Goal: Transaction & Acquisition: Book appointment/travel/reservation

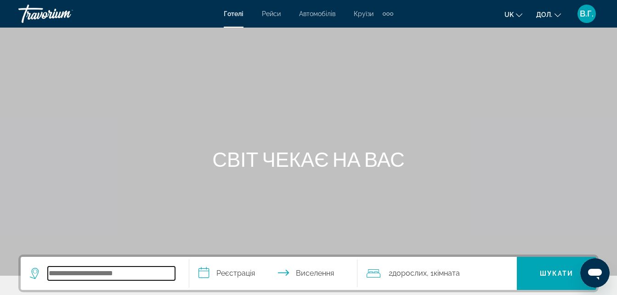
click at [67, 273] on input "Пошук місця розташування готелю" at bounding box center [111, 273] width 127 height 14
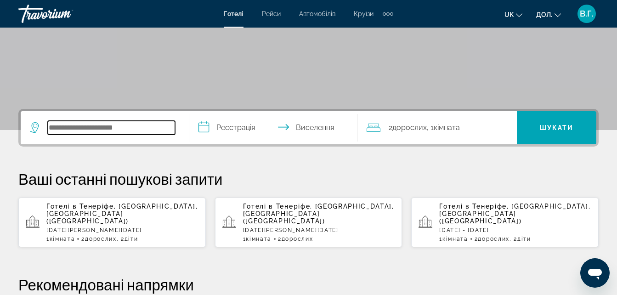
scroll to position [225, 0]
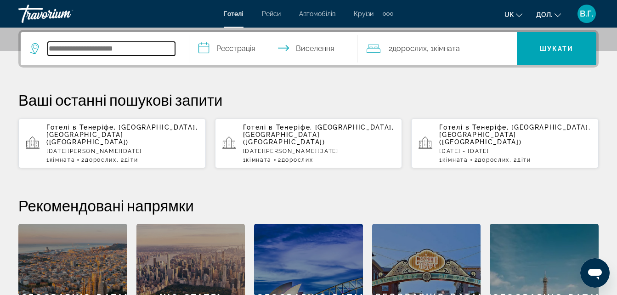
type input "*"
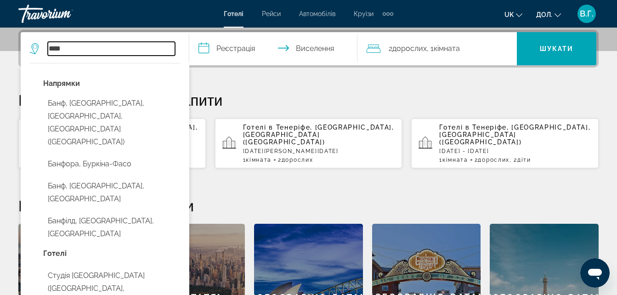
type input "****"
click at [230, 45] on input "**********" at bounding box center [275, 50] width 172 height 36
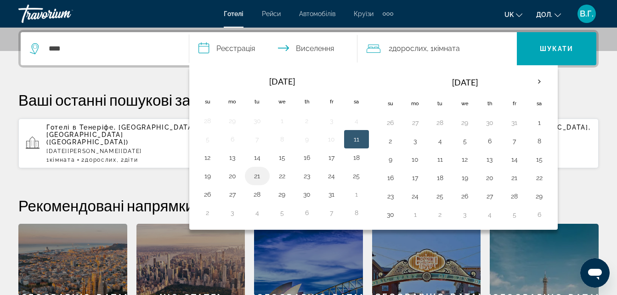
click at [255, 176] on button "21" at bounding box center [257, 175] width 15 height 13
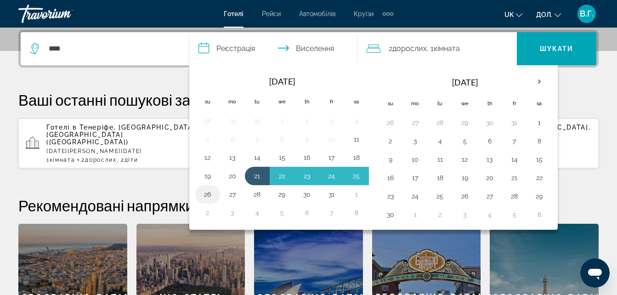
click at [211, 195] on button "26" at bounding box center [207, 194] width 15 height 13
type input "**********"
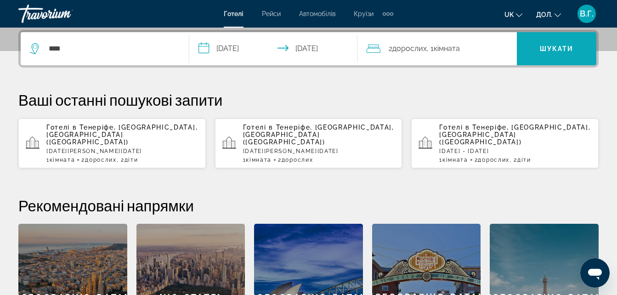
click at [560, 39] on span "Шукати" at bounding box center [556, 49] width 79 height 22
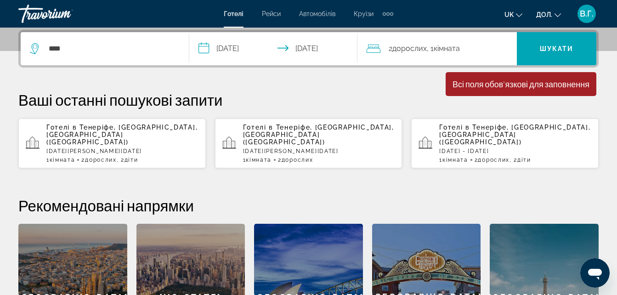
click at [441, 47] on span "Кімната" at bounding box center [446, 48] width 26 height 9
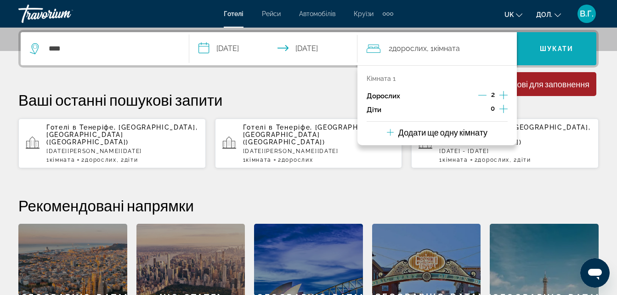
click at [562, 45] on span "Шукати" at bounding box center [556, 49] width 79 height 22
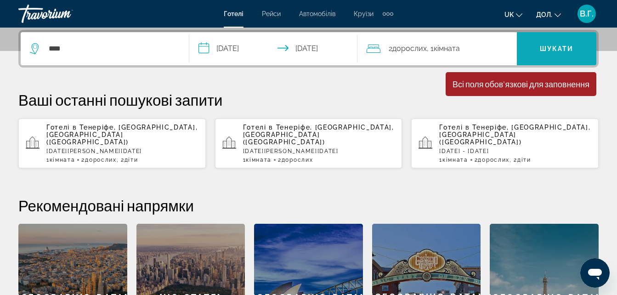
click at [553, 49] on span "Шукати" at bounding box center [556, 48] width 34 height 7
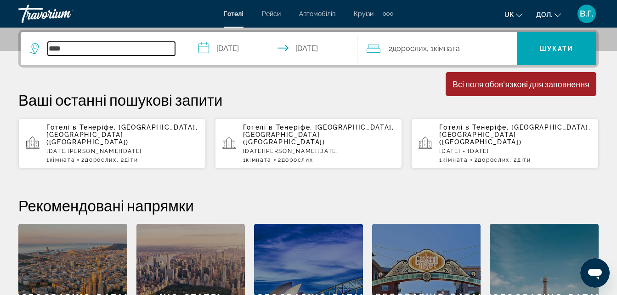
click at [72, 46] on input "****" at bounding box center [111, 49] width 127 height 14
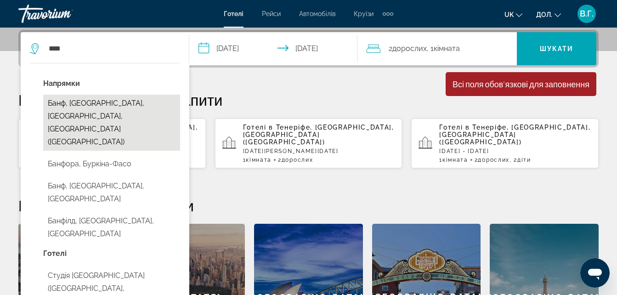
click at [106, 107] on button "Банф, [GEOGRAPHIC_DATA], [GEOGRAPHIC_DATA], [GEOGRAPHIC_DATA] ([GEOGRAPHIC_DATA…" at bounding box center [111, 123] width 137 height 56
type input "**********"
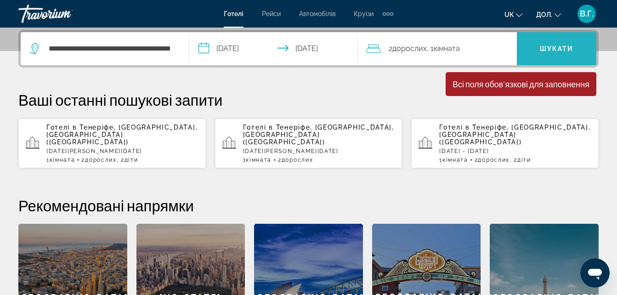
click at [544, 41] on span "Шукати" at bounding box center [556, 49] width 79 height 22
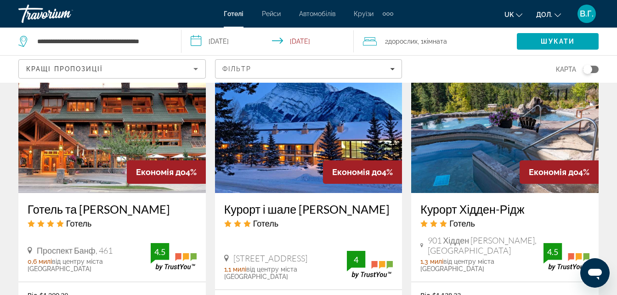
scroll to position [1249, 0]
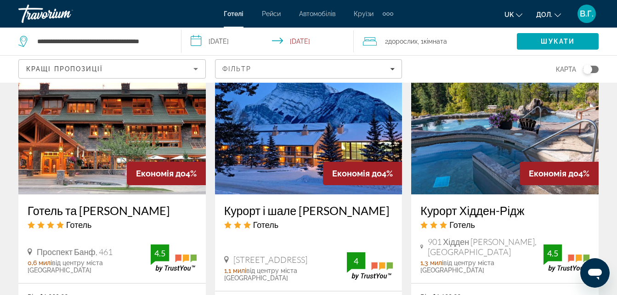
click at [522, 203] on h3 "Курорт Хідден-Рідж" at bounding box center [504, 210] width 169 height 14
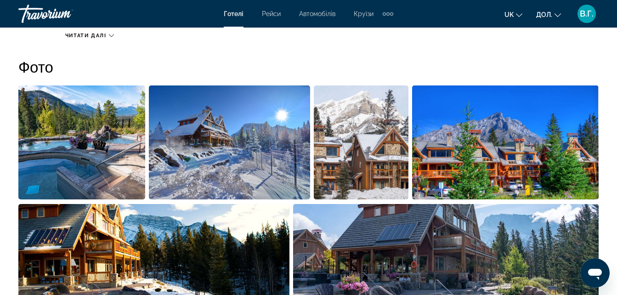
scroll to position [606, 0]
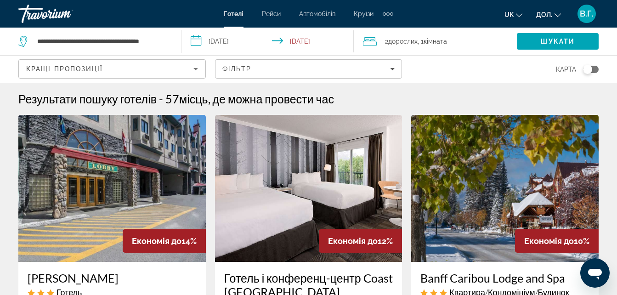
click at [42, 15] on div "Траворіум" at bounding box center [64, 14] width 92 height 24
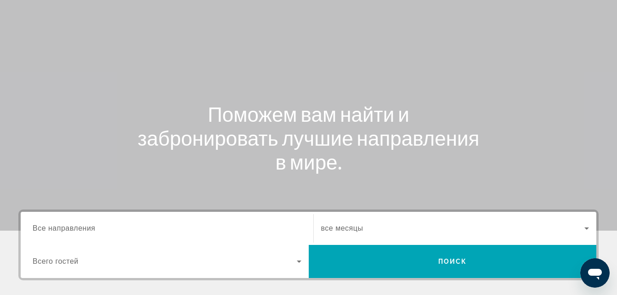
scroll to position [73, 0]
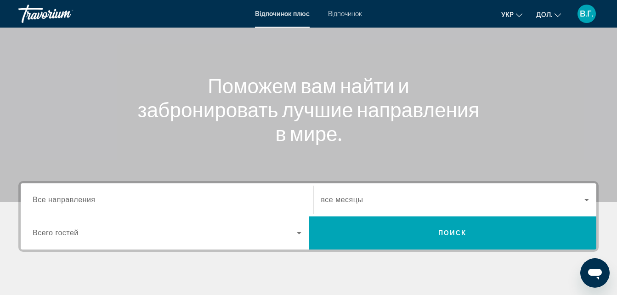
click at [87, 200] on span "Все направления" at bounding box center [64, 200] width 63 height 8
click at [87, 200] on input "Destination Все направления" at bounding box center [167, 200] width 269 height 11
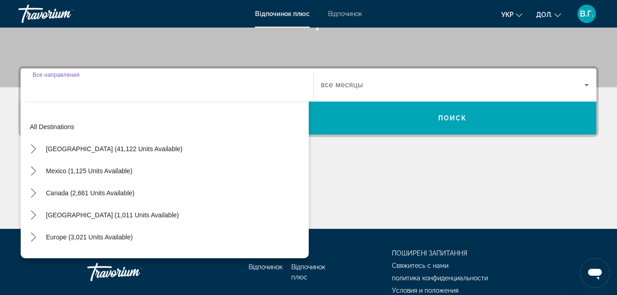
scroll to position [225, 0]
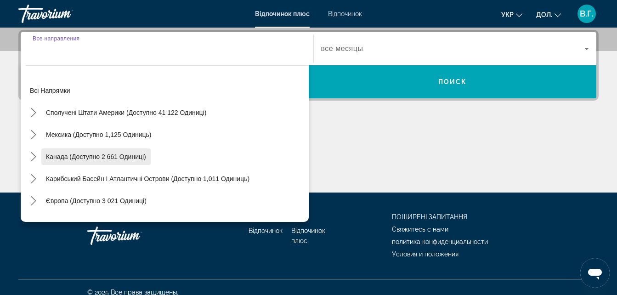
click at [110, 155] on span "Канада (доступно 2 661 одиниці)" at bounding box center [96, 156] width 100 height 7
type input "**********"
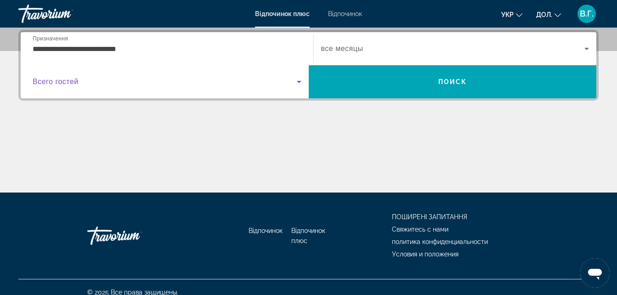
click at [225, 84] on span "Віджет пошуку" at bounding box center [165, 81] width 264 height 11
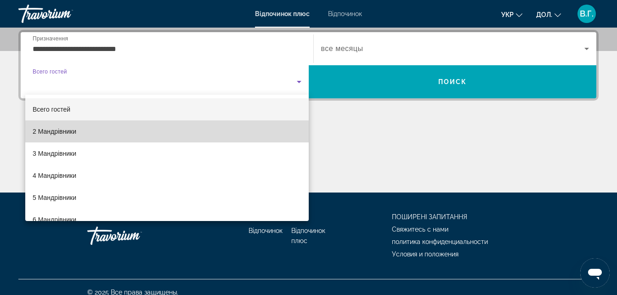
click at [197, 131] on mat-option "2 Мандрівники" at bounding box center [166, 131] width 283 height 22
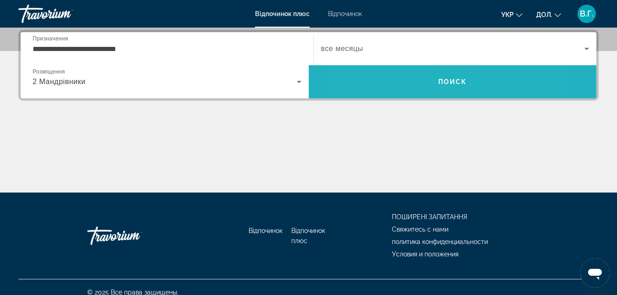
click at [404, 79] on span "Шукати" at bounding box center [453, 82] width 288 height 22
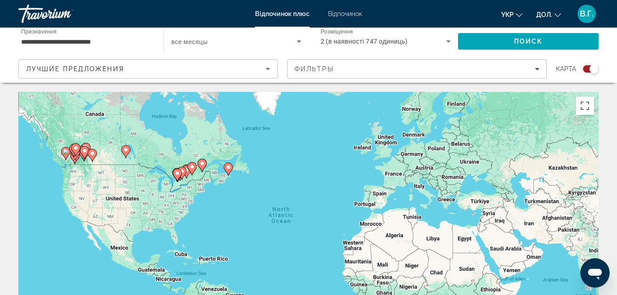
click at [139, 39] on input "**********" at bounding box center [86, 41] width 130 height 11
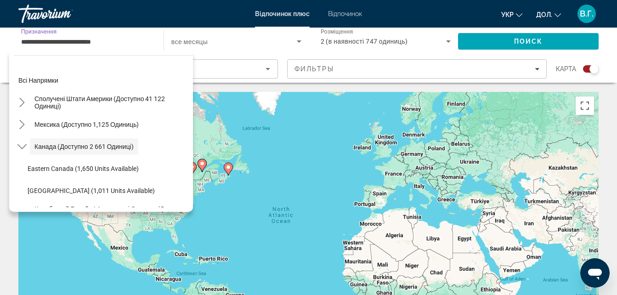
scroll to position [11, 0]
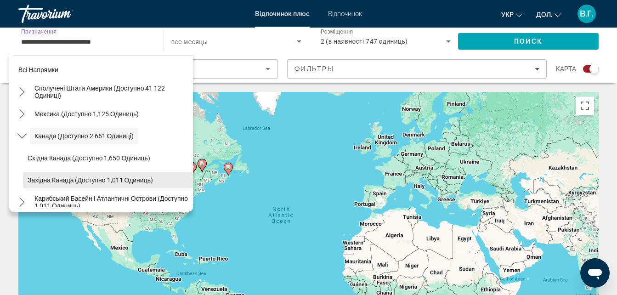
click at [42, 179] on span "Західна Канада (доступно 1,011 одиниць)" at bounding box center [90, 179] width 125 height 7
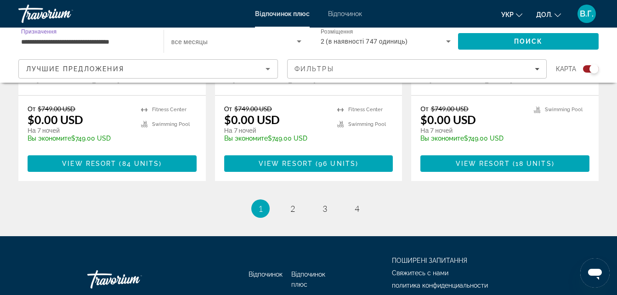
scroll to position [1543, 0]
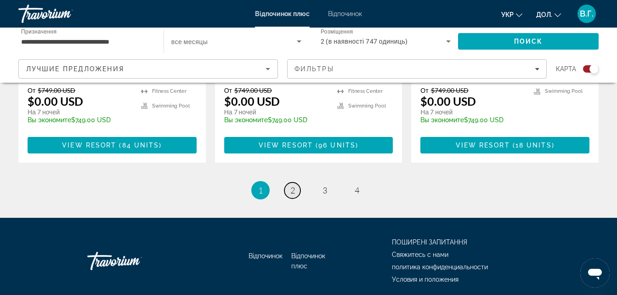
click at [290, 185] on span "2" at bounding box center [292, 190] width 5 height 10
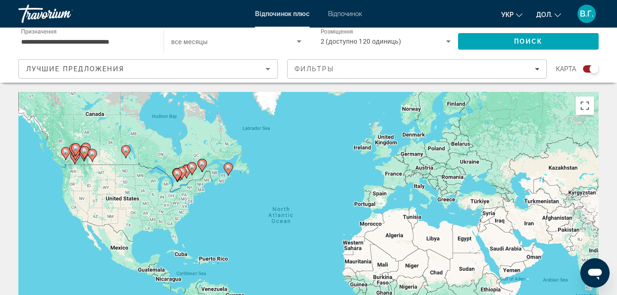
click at [85, 138] on div "To activate drag with keyboard, press Alt + Enter. Once in keyboard drag state,…" at bounding box center [308, 229] width 580 height 275
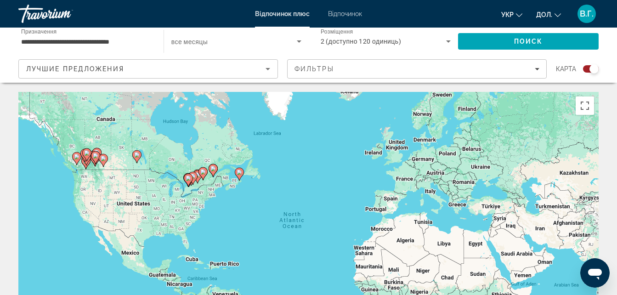
drag, startPoint x: 85, startPoint y: 138, endPoint x: 99, endPoint y: 143, distance: 14.4
click at [99, 143] on div "Щоб активувати перетягування за допомогою клавіатури, натисніть Alt + Enter. Пе…" at bounding box center [308, 229] width 580 height 275
click at [95, 155] on image "Основний зміст" at bounding box center [96, 156] width 6 height 6
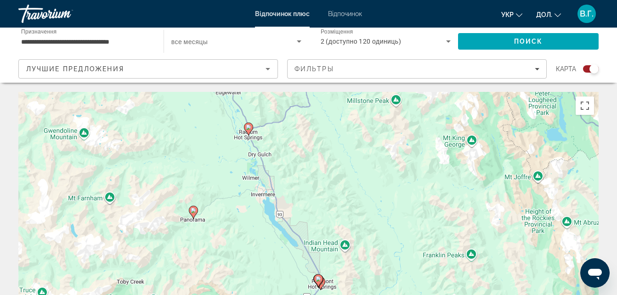
drag, startPoint x: 185, startPoint y: 174, endPoint x: 193, endPoint y: 231, distance: 58.5
click at [193, 231] on div "Щоб активувати перетягування за допомогою клавіатури, натисніть Alt + Enter. Пе…" at bounding box center [308, 229] width 580 height 275
click at [318, 280] on image "Основний зміст" at bounding box center [318, 279] width 6 height 6
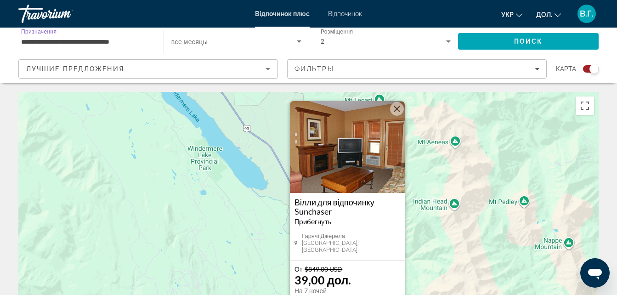
click at [132, 40] on input "**********" at bounding box center [86, 41] width 130 height 11
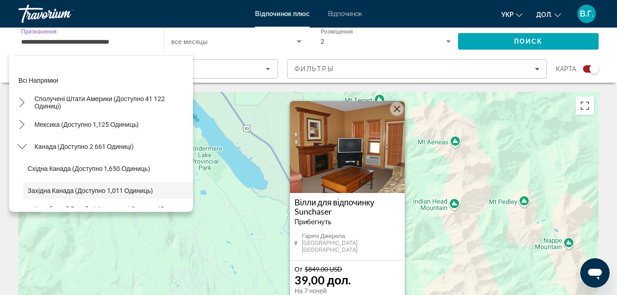
scroll to position [55, 0]
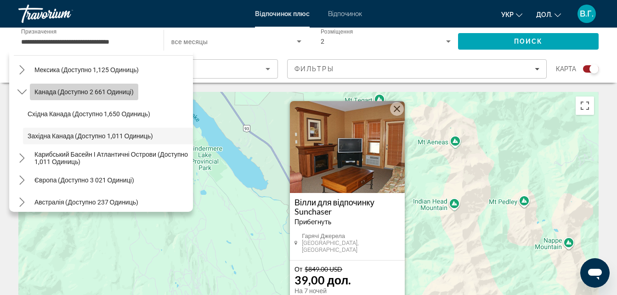
click at [108, 89] on span "Канада (доступно 2 661 одиниці)" at bounding box center [83, 91] width 99 height 7
type input "**********"
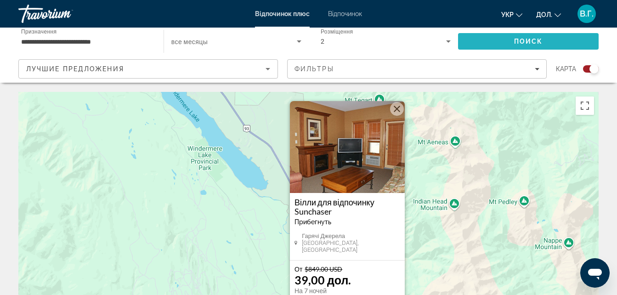
click at [507, 39] on span "Шукати" at bounding box center [528, 41] width 140 height 22
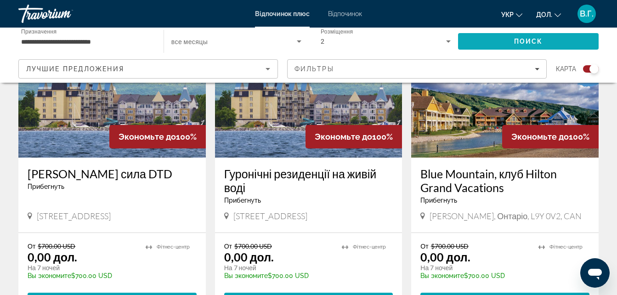
scroll to position [716, 0]
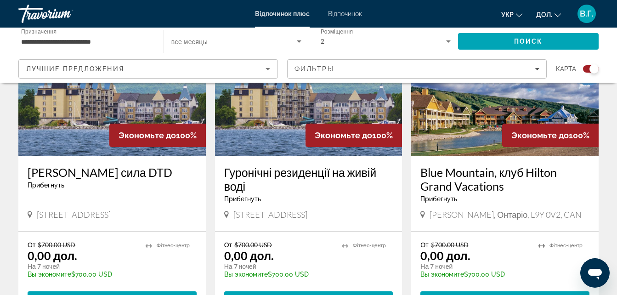
click at [88, 130] on img "Основний зміст" at bounding box center [111, 82] width 187 height 147
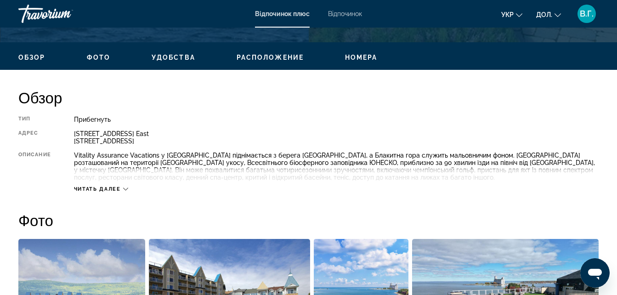
scroll to position [441, 0]
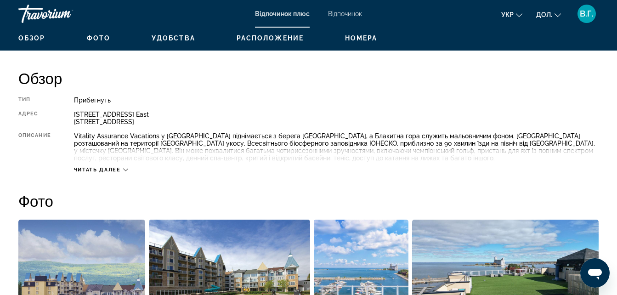
click at [90, 170] on span "Читать далее" at bounding box center [97, 170] width 47 height 6
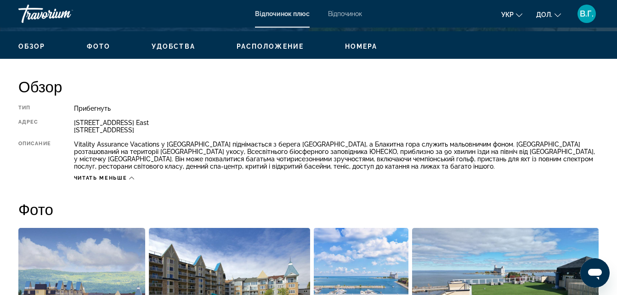
scroll to position [294, 0]
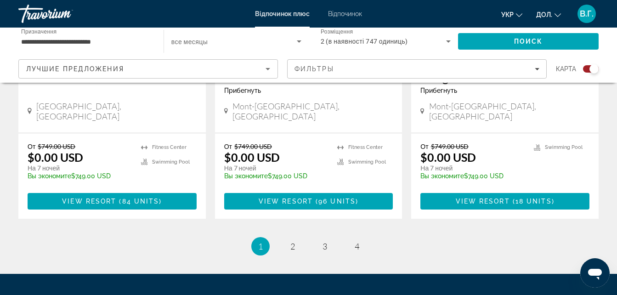
scroll to position [1488, 0]
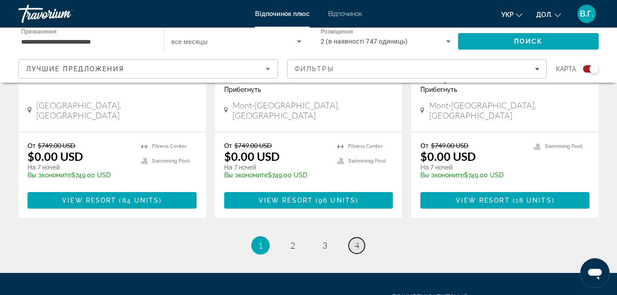
click at [357, 240] on span "4" at bounding box center [356, 245] width 5 height 10
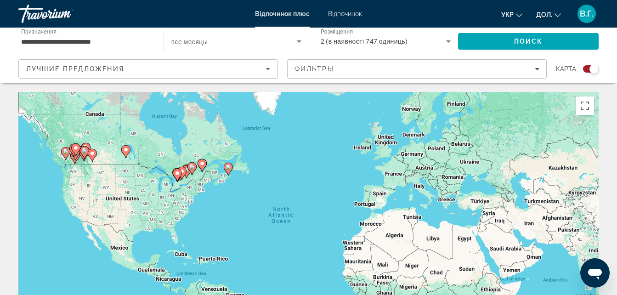
click at [607, 53] on div "Поиск" at bounding box center [533, 42] width 150 height 28
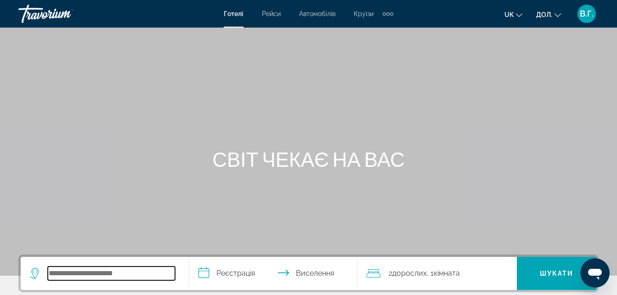
click at [66, 272] on input "Пошук місця розташування готелю" at bounding box center [111, 273] width 127 height 14
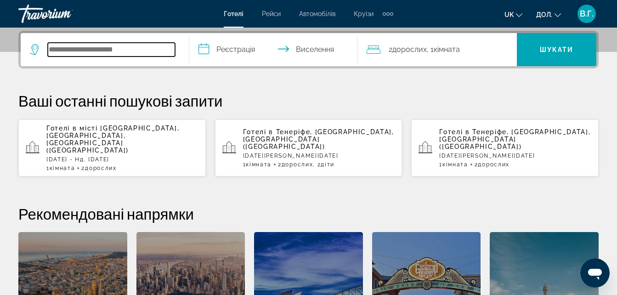
scroll to position [225, 0]
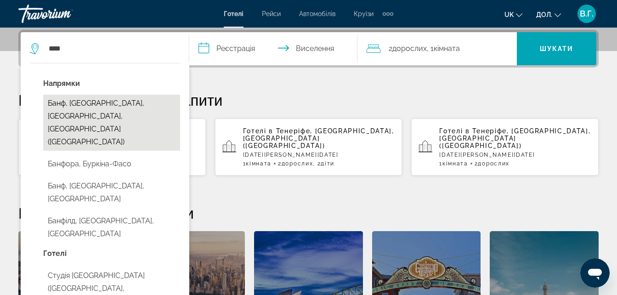
click at [75, 107] on button "Банф, [GEOGRAPHIC_DATA], [GEOGRAPHIC_DATA], [GEOGRAPHIC_DATA] ([GEOGRAPHIC_DATA…" at bounding box center [111, 123] width 137 height 56
type input "**********"
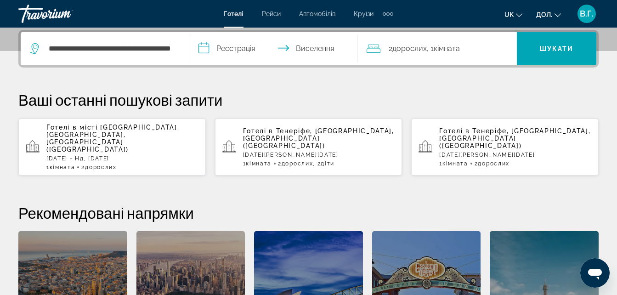
click at [243, 48] on input "**********" at bounding box center [275, 50] width 172 height 36
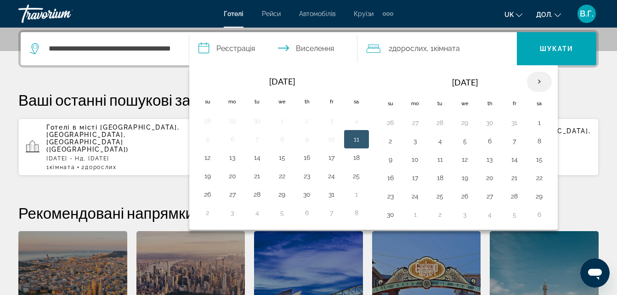
click at [539, 79] on th "Next month" at bounding box center [539, 82] width 25 height 20
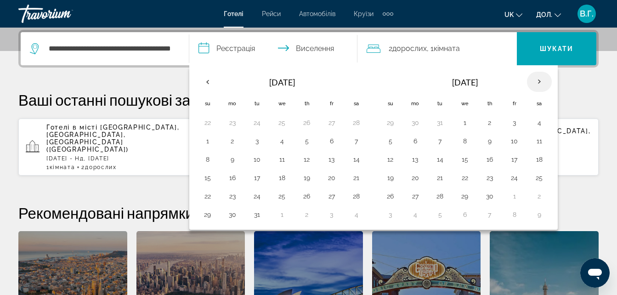
click at [539, 79] on th "Next month" at bounding box center [539, 82] width 25 height 20
click at [466, 192] on button "27" at bounding box center [464, 196] width 15 height 13
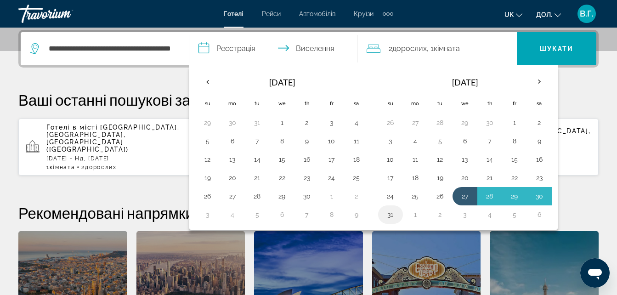
click at [395, 213] on button "31" at bounding box center [390, 214] width 15 height 13
type input "**********"
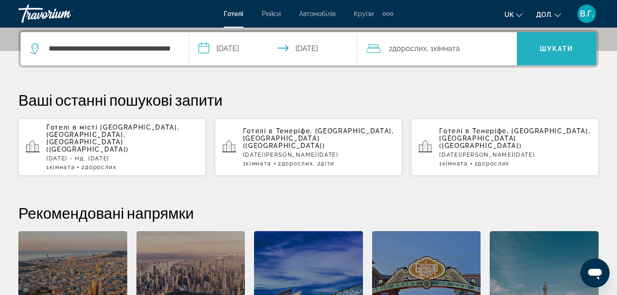
click at [563, 50] on span "Шукати" at bounding box center [556, 48] width 34 height 7
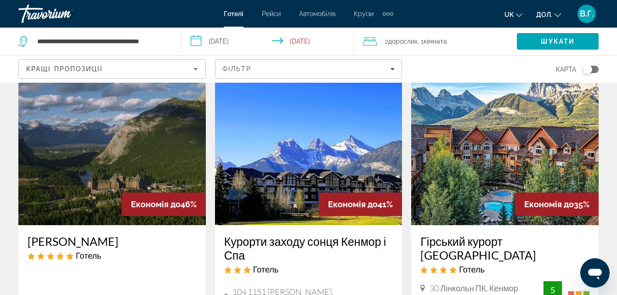
scroll to position [18, 0]
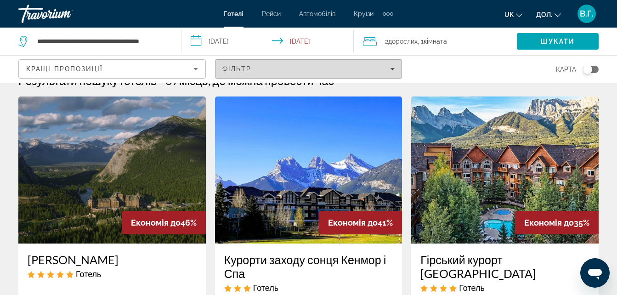
click at [367, 70] on div "Фільтр" at bounding box center [308, 68] width 173 height 7
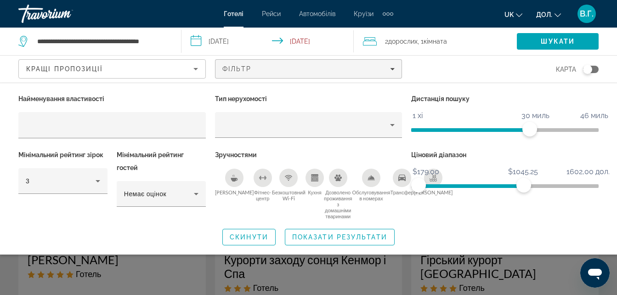
click at [523, 185] on span "ngx-повзунок" at bounding box center [470, 186] width 105 height 4
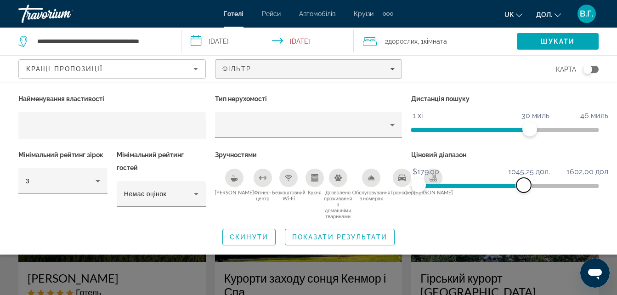
click at [523, 185] on span "ngx-повзунок-макс" at bounding box center [523, 185] width 15 height 15
click at [502, 186] on span "ngx-повзунок" at bounding box center [460, 186] width 84 height 4
click at [479, 184] on span "ngx-повзунок" at bounding box center [448, 186] width 61 height 4
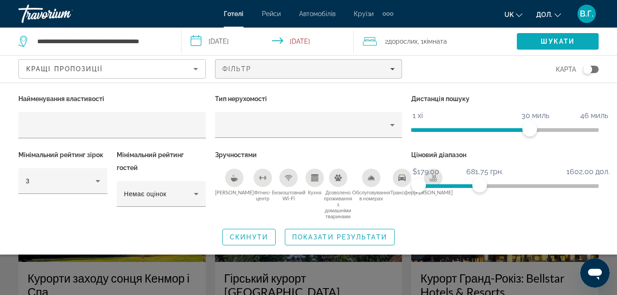
click at [552, 39] on span "Шукати" at bounding box center [557, 41] width 34 height 7
click at [549, 44] on span "Шукати" at bounding box center [557, 41] width 34 height 7
click at [377, 232] on span "Віджет пошуку" at bounding box center [339, 237] width 109 height 22
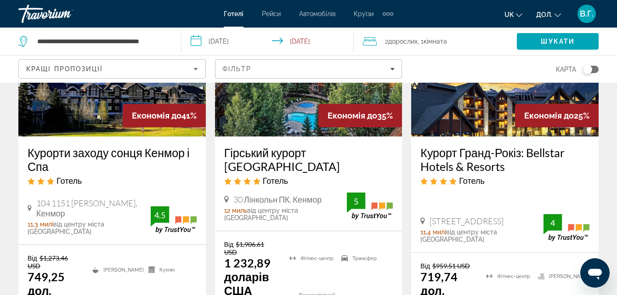
scroll to position [110, 0]
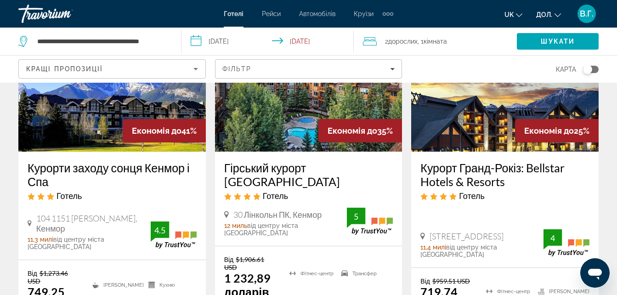
click at [549, 8] on button "дол. USD ($) MXN (Mex$) CAD (Can$) GBP (£) EUR (€) AUD (A$) NZD (NZ$) CNY (CN¥)" at bounding box center [548, 14] width 25 height 13
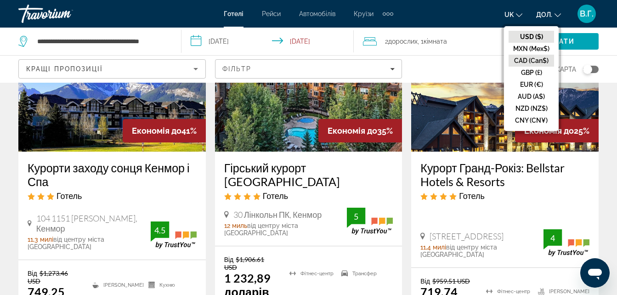
click at [520, 59] on button "CAD (Can$)" at bounding box center [530, 61] width 45 height 12
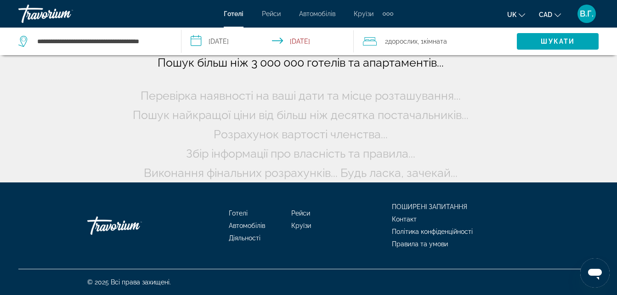
scroll to position [18, 0]
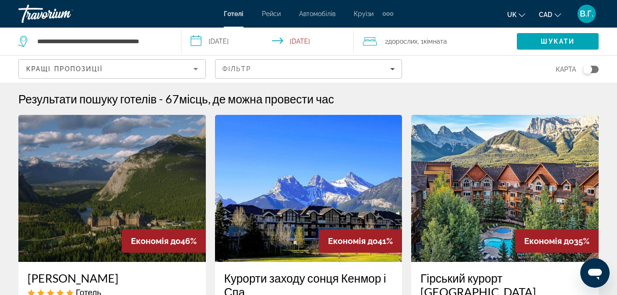
click at [196, 41] on input "**********" at bounding box center [269, 43] width 176 height 30
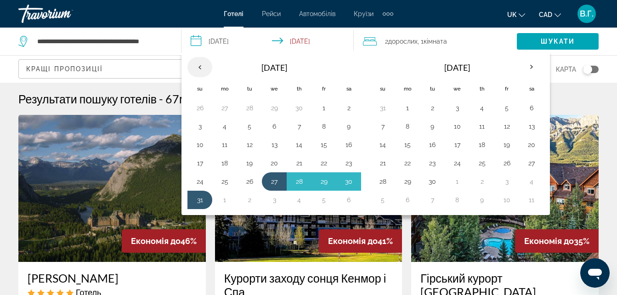
click at [201, 64] on th "Previous month" at bounding box center [199, 67] width 25 height 20
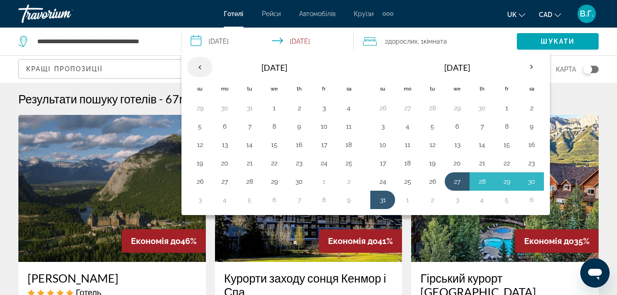
click at [201, 64] on th "Previous month" at bounding box center [199, 67] width 25 height 20
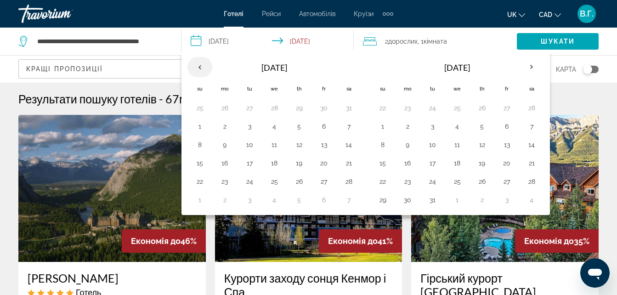
click at [201, 64] on th "Previous month" at bounding box center [199, 67] width 25 height 20
click at [249, 143] on button "16" at bounding box center [249, 144] width 15 height 13
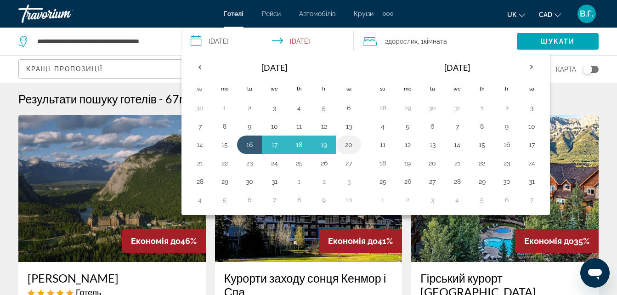
click at [348, 139] on button "20" at bounding box center [348, 144] width 15 height 13
type input "**********"
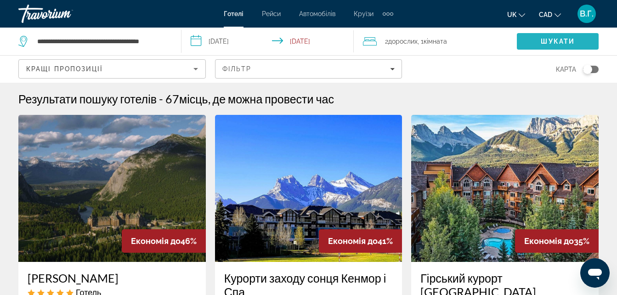
click at [556, 42] on span "Шукати" at bounding box center [557, 41] width 34 height 7
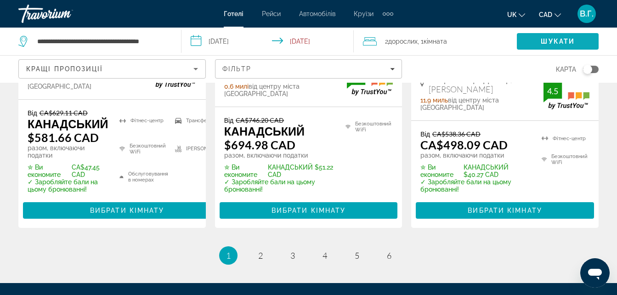
scroll to position [1469, 0]
